Goal: Information Seeking & Learning: Learn about a topic

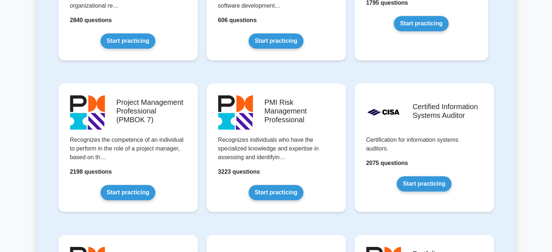
scroll to position [435, 0]
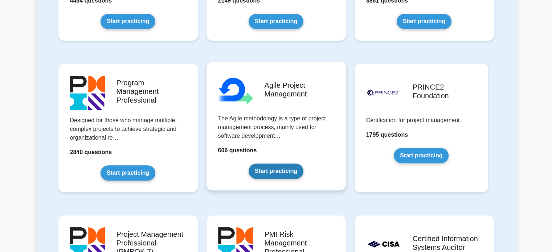
click at [278, 176] on link "Start practicing" at bounding box center [276, 171] width 55 height 15
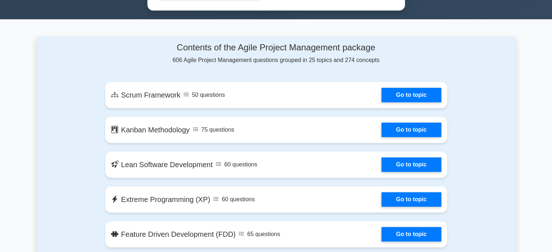
scroll to position [435, 0]
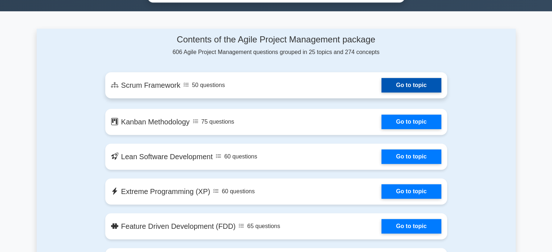
click at [423, 84] on link "Go to topic" at bounding box center [411, 85] width 60 height 15
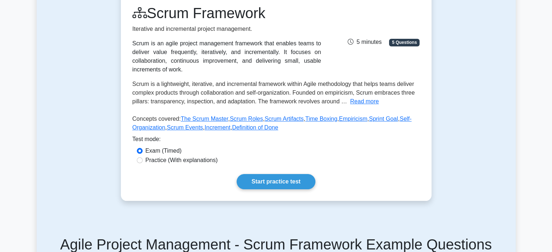
scroll to position [145, 0]
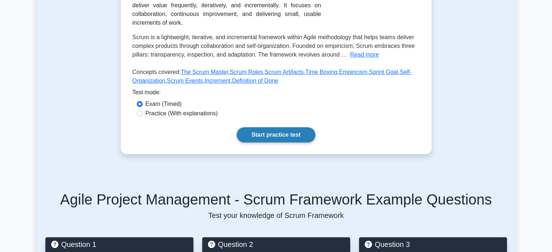
click at [270, 135] on link "Start practice test" at bounding box center [276, 134] width 79 height 15
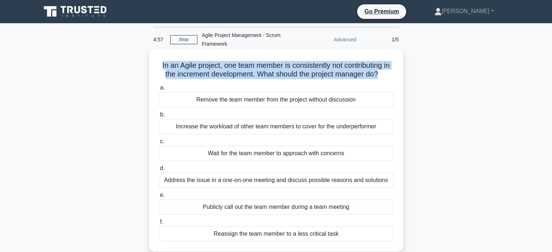
drag, startPoint x: 160, startPoint y: 65, endPoint x: 393, endPoint y: 78, distance: 233.7
click at [393, 78] on h5 "In an Agile project, one team member is consistently not contributing in the in…" at bounding box center [276, 70] width 237 height 18
click at [385, 77] on h5 "In an Agile project, one team member is consistently not contributing in the in…" at bounding box center [276, 70] width 237 height 18
click at [396, 75] on div "In an Agile project, one team member is consistently not contributing in the in…" at bounding box center [276, 150] width 248 height 197
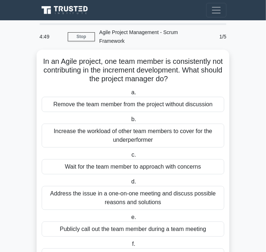
drag, startPoint x: 155, startPoint y: 64, endPoint x: 321, endPoint y: 75, distance: 166.3
click at [266, 75] on html "Go Premium Kristina" at bounding box center [133, 143] width 266 height 287
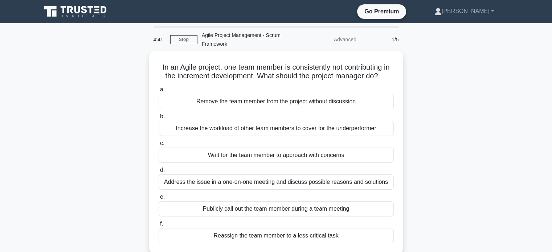
click at [422, 66] on div "In an Agile project, one team member is consistently not contributing in the in…" at bounding box center [276, 156] width 479 height 211
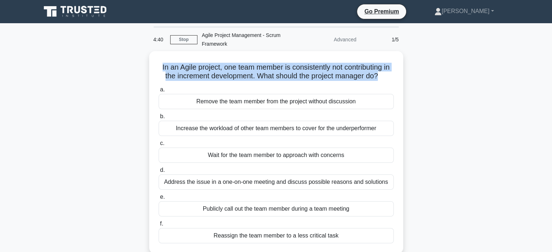
drag, startPoint x: 390, startPoint y: 77, endPoint x: 138, endPoint y: 56, distance: 252.4
click at [138, 56] on div "In an Agile project, one team member is consistently not contributing in the in…" at bounding box center [276, 156] width 479 height 211
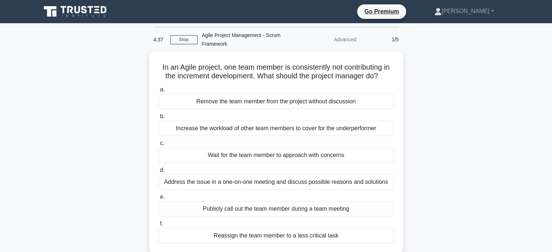
drag, startPoint x: 212, startPoint y: 70, endPoint x: 404, endPoint y: 85, distance: 193.3
click at [404, 85] on div "In an Agile project, one team member is consistently not contributing in the in…" at bounding box center [276, 156] width 479 height 211
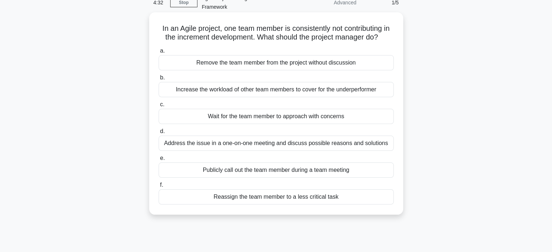
scroll to position [73, 0]
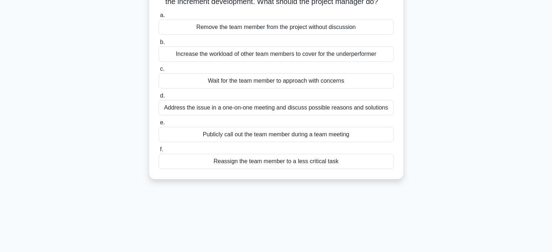
click at [350, 89] on div "Wait for the team member to approach with concerns" at bounding box center [276, 80] width 235 height 15
click at [159, 71] on input "c. Wait for the team member to approach with concerns" at bounding box center [159, 69] width 0 height 5
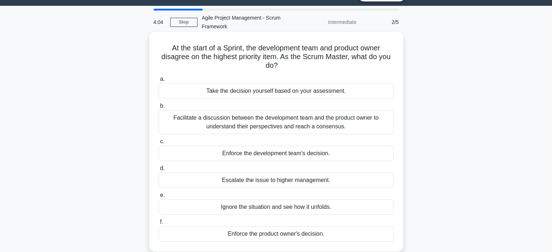
scroll to position [0, 0]
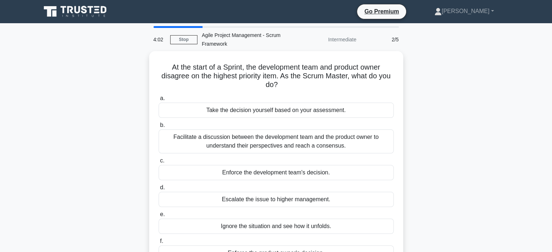
click at [348, 38] on div "Intermediate" at bounding box center [329, 39] width 64 height 15
click at [83, 7] on icon at bounding box center [84, 10] width 6 height 8
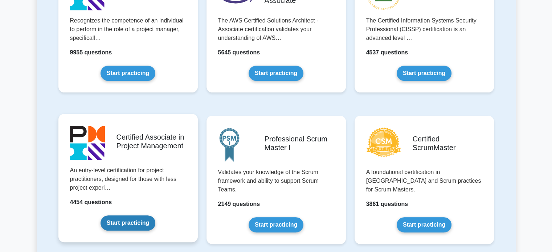
scroll to position [218, 0]
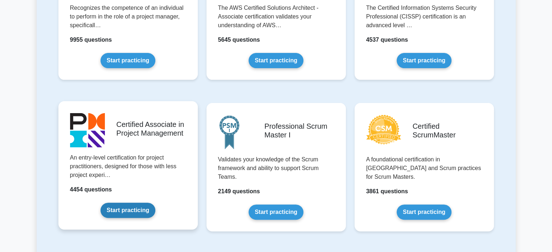
click at [140, 207] on link "Start practicing" at bounding box center [128, 210] width 55 height 15
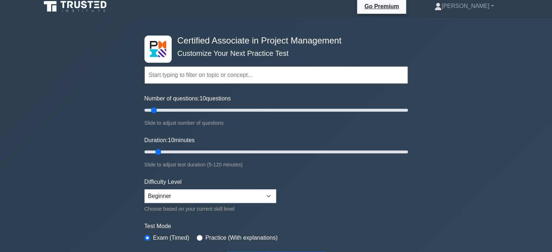
scroll to position [36, 0]
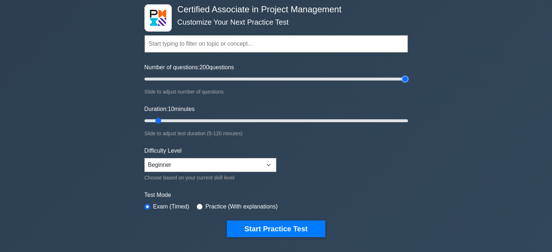
drag, startPoint x: 155, startPoint y: 79, endPoint x: 456, endPoint y: 119, distance: 303.0
type input "200"
click at [408, 83] on input "Number of questions: 200 questions" at bounding box center [275, 79] width 263 height 9
drag, startPoint x: 158, startPoint y: 120, endPoint x: 107, endPoint y: 157, distance: 63.4
type input "5"
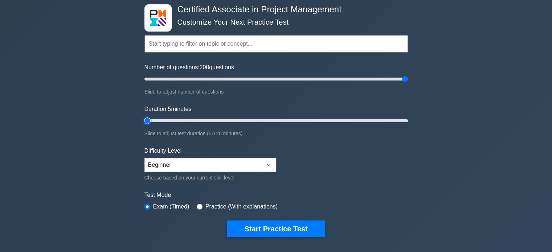
click at [144, 125] on input "Duration: 5 minutes" at bounding box center [275, 120] width 263 height 9
click at [250, 163] on select "Beginner Intermediate Expert" at bounding box center [210, 165] width 132 height 14
click at [360, 175] on form "Topics Project Scope Management Project Time Management Project Cost Management…" at bounding box center [275, 125] width 263 height 224
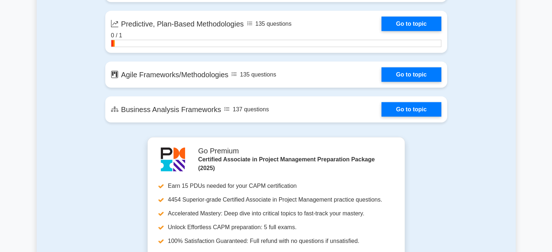
scroll to position [1742, 0]
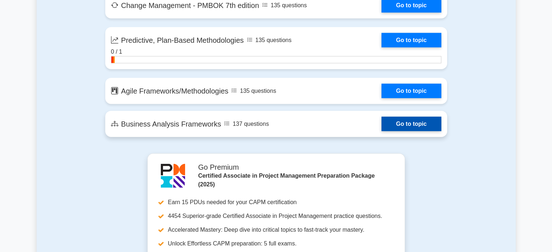
click at [381, 120] on link "Go to topic" at bounding box center [411, 124] width 60 height 15
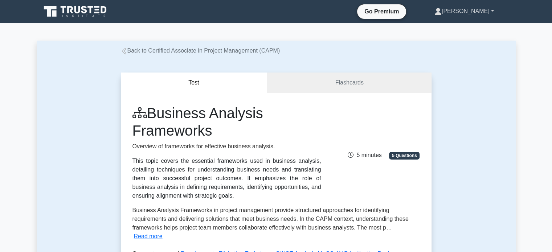
click at [486, 11] on link "[PERSON_NAME]" at bounding box center [464, 11] width 94 height 15
click at [457, 43] on link "Settings" at bounding box center [445, 40] width 57 height 12
